Goal: Task Accomplishment & Management: Manage account settings

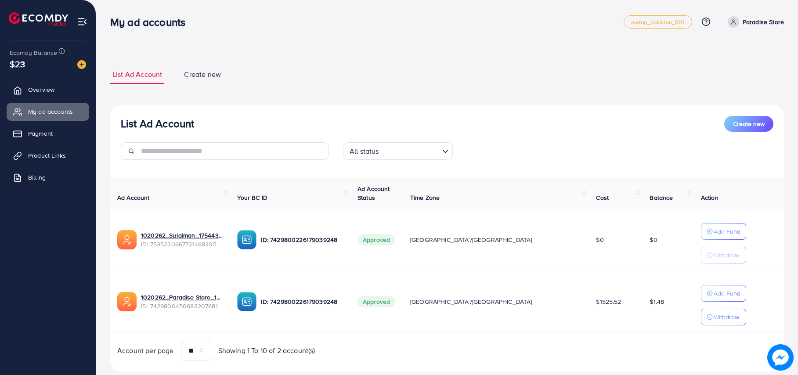
scroll to position [22, 0]
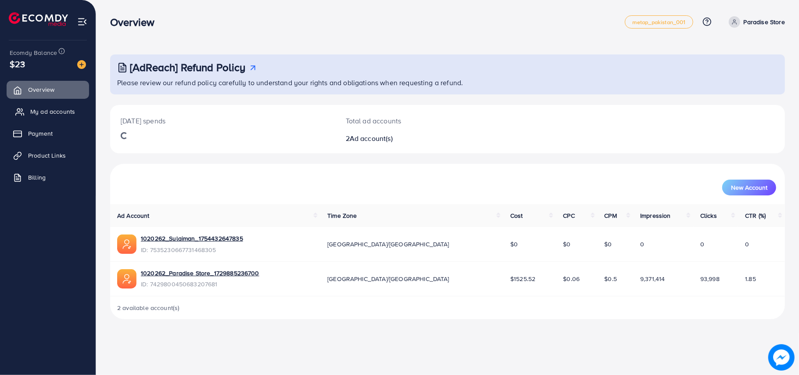
click at [40, 111] on span "My ad accounts" at bounding box center [52, 111] width 45 height 9
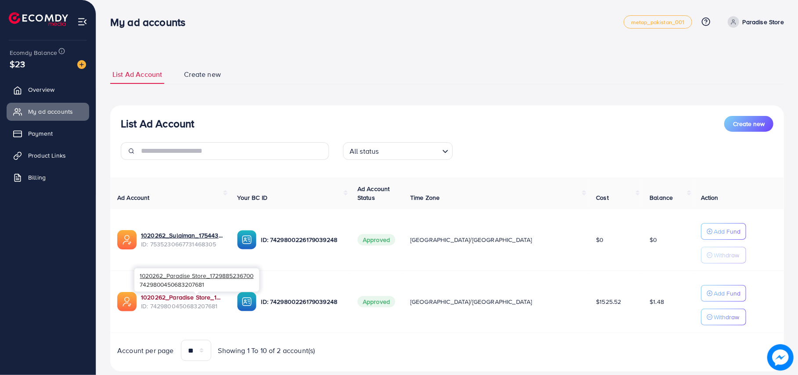
click at [191, 295] on link "1020262_Paradise Store_1729885236700" at bounding box center [182, 297] width 82 height 9
